Goal: Entertainment & Leisure: Browse casually

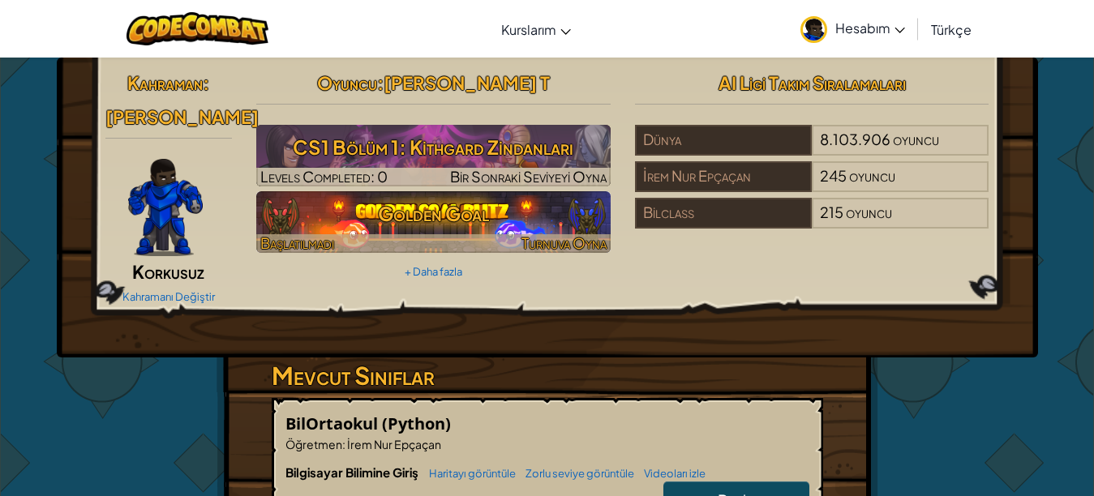
click at [556, 222] on h3 "Golden Goal" at bounding box center [433, 213] width 354 height 37
